Goal: Transaction & Acquisition: Purchase product/service

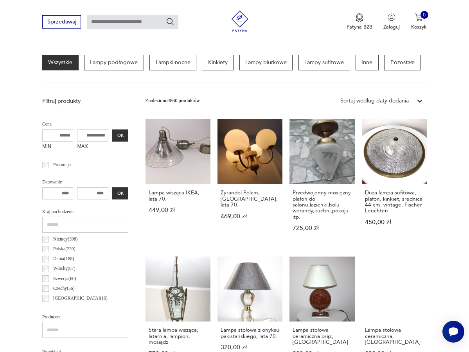
scroll to position [185, 0]
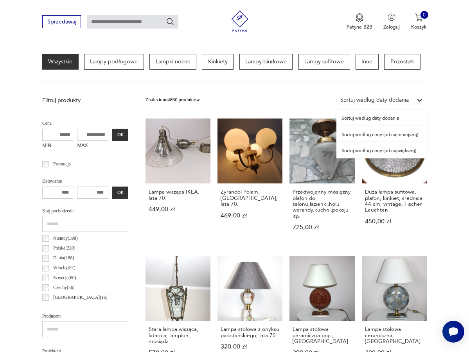
click at [362, 98] on div "Sortuj według daty dodania" at bounding box center [374, 100] width 68 height 8
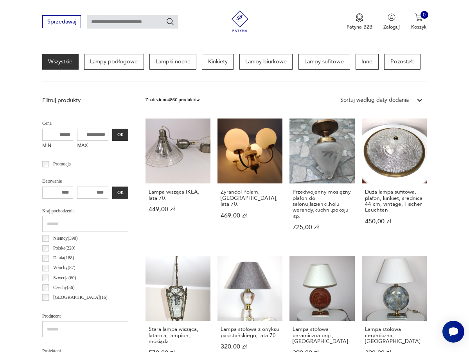
click at [362, 98] on div "Sortuj według daty dodania" at bounding box center [374, 100] width 68 height 8
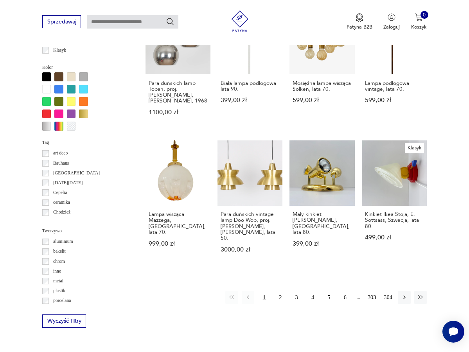
scroll to position [558, 0]
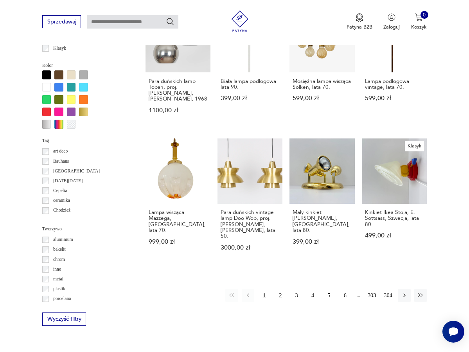
click at [279, 295] on button "2" at bounding box center [280, 295] width 13 height 13
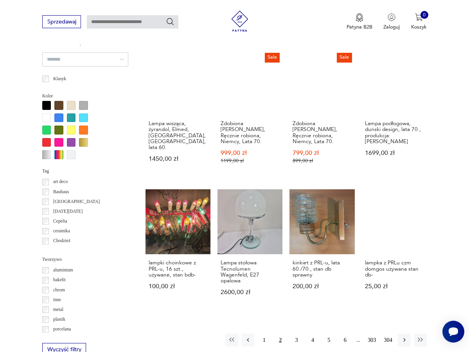
scroll to position [530, 0]
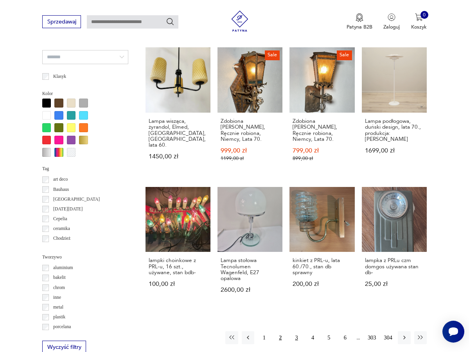
click at [298, 331] on button "3" at bounding box center [296, 337] width 13 height 13
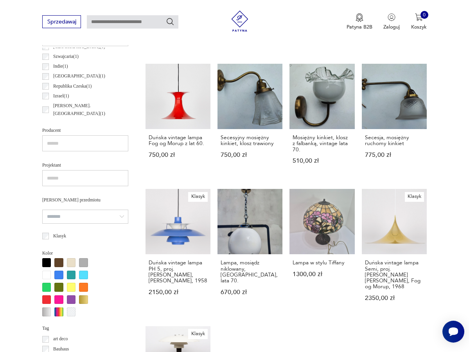
scroll to position [374, 0]
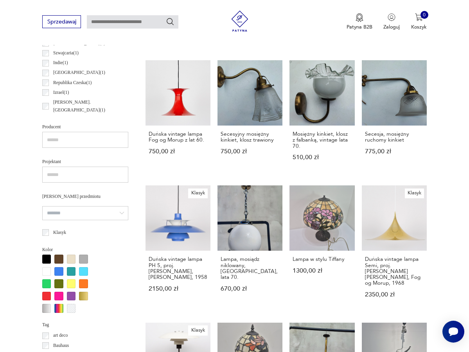
click at [86, 267] on div at bounding box center [83, 271] width 9 height 9
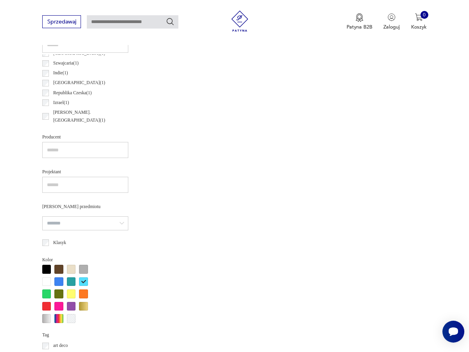
scroll to position [396, 0]
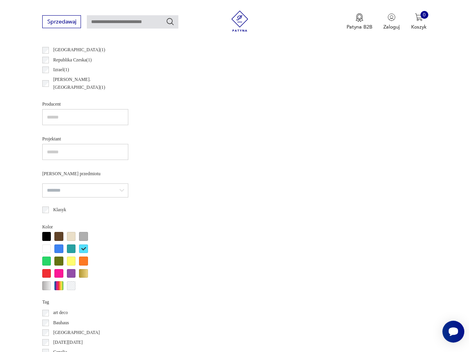
click at [58, 246] on div at bounding box center [58, 248] width 9 height 9
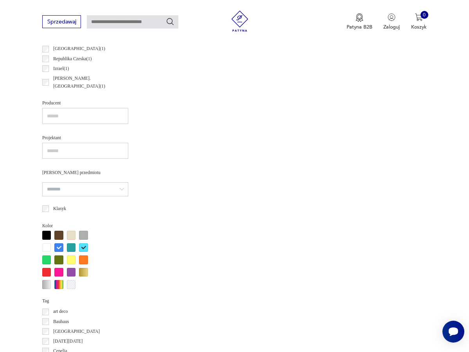
scroll to position [418, 0]
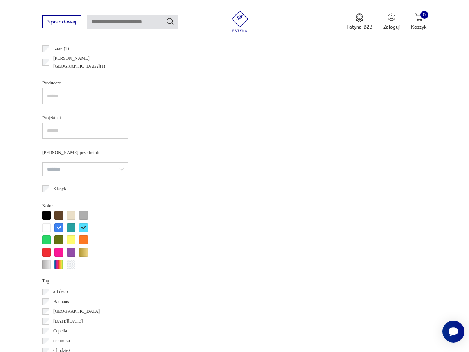
click at [68, 226] on div at bounding box center [71, 227] width 9 height 9
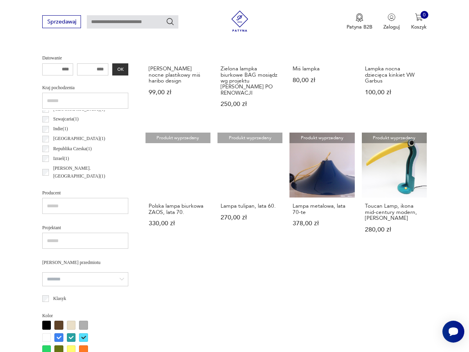
scroll to position [444, 0]
